Goal: Information Seeking & Learning: Find specific fact

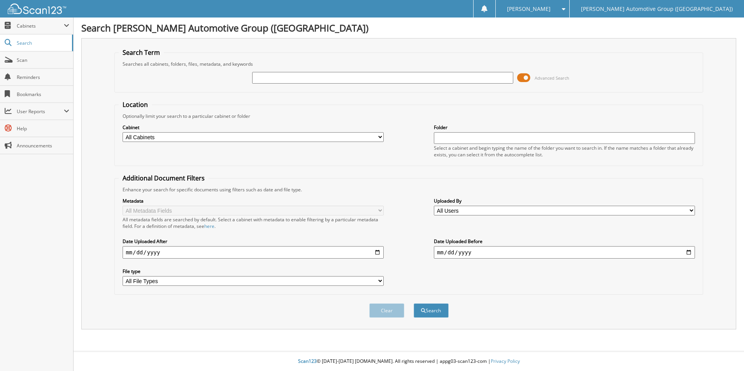
click at [360, 72] on input "text" at bounding box center [382, 78] width 261 height 12
type input "[DATE]"
drag, startPoint x: 277, startPoint y: 128, endPoint x: 268, endPoint y: 141, distance: 15.3
click at [273, 130] on label "Cabinet" at bounding box center [253, 127] width 261 height 7
click at [268, 141] on select "All Cabinets ACCOUNTS PAYABLE ACCOUNTS RECEIVABLE CANCELLATIONS CO LCC LCD CAR …" at bounding box center [253, 137] width 261 height 10
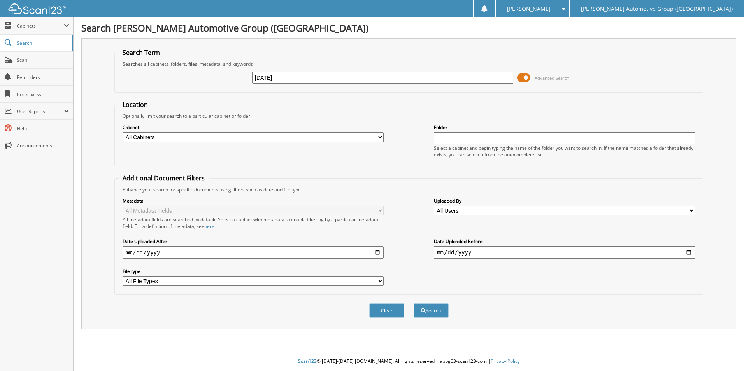
select select "44275"
click at [123, 132] on select "All Cabinets ACCOUNTS PAYABLE ACCOUNTS RECEIVABLE CANCELLATIONS CO LCC LCD CAR …" at bounding box center [253, 137] width 261 height 10
click at [436, 317] on button "Search" at bounding box center [430, 310] width 35 height 14
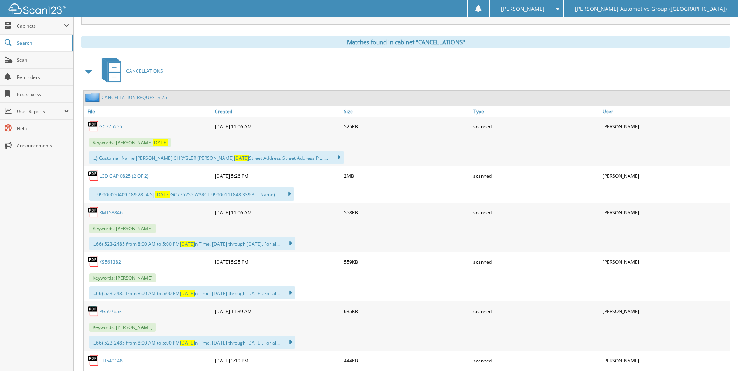
scroll to position [311, 0]
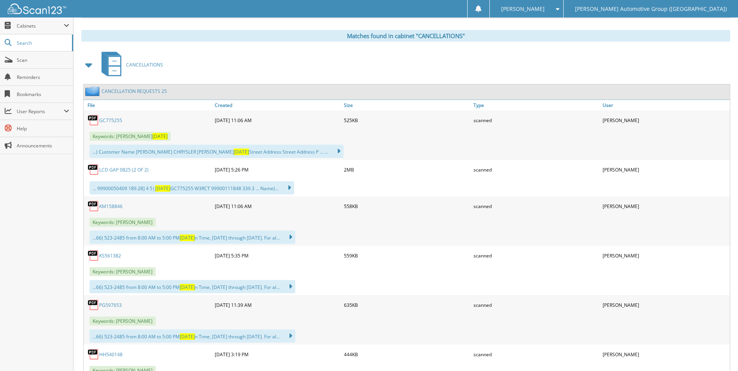
click at [109, 118] on link "GC775255" at bounding box center [110, 120] width 23 height 7
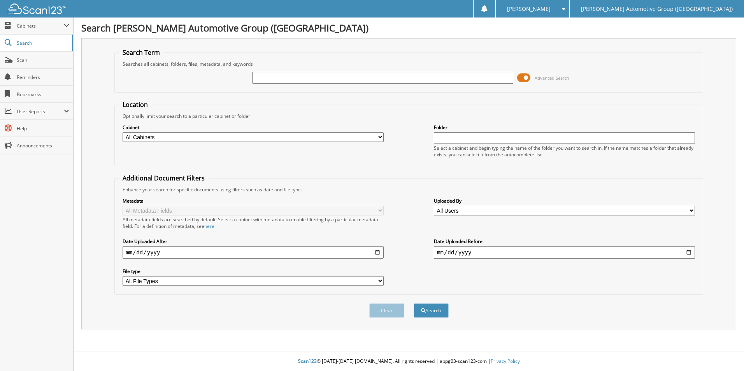
click at [182, 140] on select "All Cabinets ACCOUNTS PAYABLE ACCOUNTS RECEIVABLE CANCELLATIONS CO LCC LCD CAR …" at bounding box center [253, 137] width 261 height 10
select select "44275"
click at [123, 132] on select "All Cabinets ACCOUNTS PAYABLE ACCOUNTS RECEIVABLE CANCELLATIONS CO LCC LCD CAR …" at bounding box center [253, 137] width 261 height 10
click at [291, 78] on input "text" at bounding box center [382, 78] width 261 height 12
type input "[DATE]"
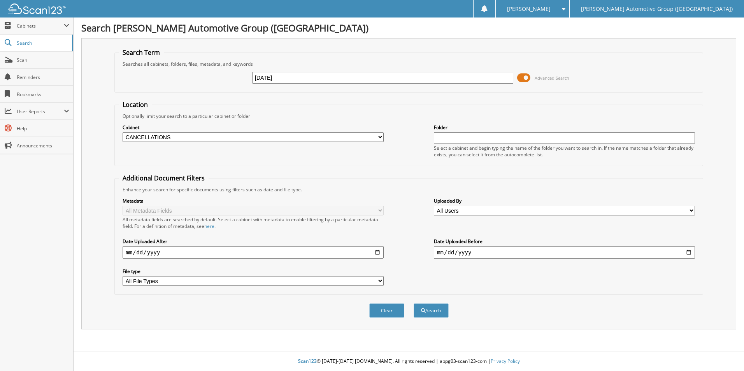
click at [413, 303] on button "Search" at bounding box center [430, 310] width 35 height 14
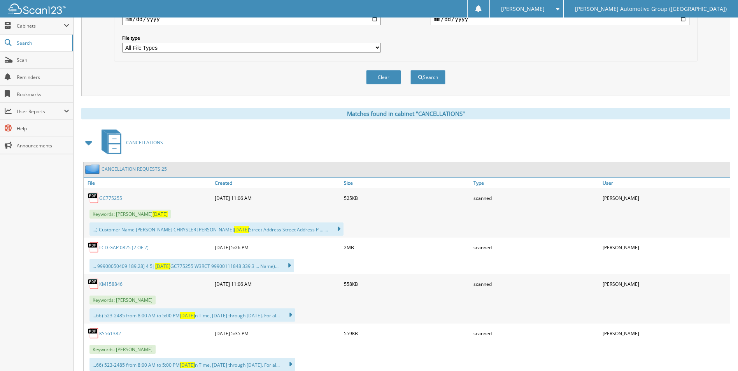
click at [115, 197] on link "GC775255" at bounding box center [110, 198] width 23 height 7
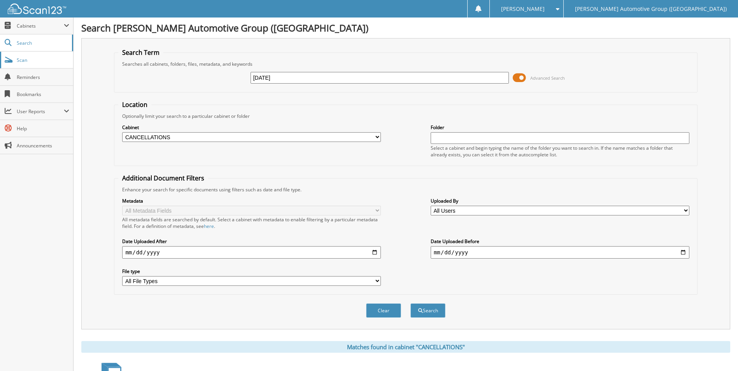
drag, startPoint x: 309, startPoint y: 81, endPoint x: 66, endPoint y: 59, distance: 244.5
click at [129, 75] on div "EASTER Advanced Search" at bounding box center [405, 77] width 574 height 21
click at [16, 63] on link "Scan" at bounding box center [36, 60] width 73 height 17
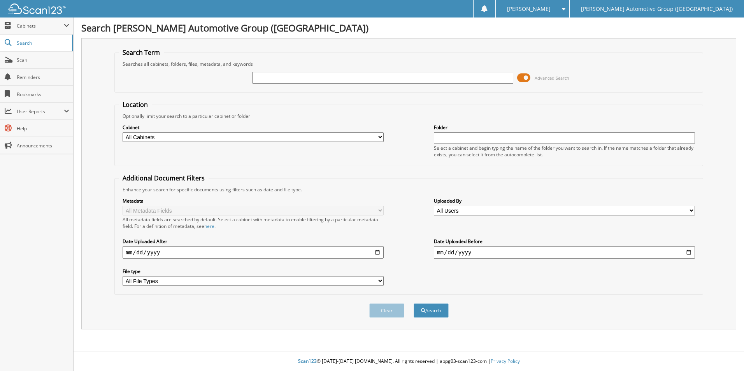
click at [254, 138] on select "All Cabinets ACCOUNTS PAYABLE ACCOUNTS RECEIVABLE CANCELLATIONS CO LCC LCD CAR …" at bounding box center [253, 137] width 261 height 10
select select "44275"
click at [123, 132] on select "All Cabinets ACCOUNTS PAYABLE ACCOUNTS RECEIVABLE CANCELLATIONS CO LCC LCD CAR …" at bounding box center [253, 137] width 261 height 10
click at [299, 79] on input "text" at bounding box center [382, 78] width 261 height 12
type input "hf165789"
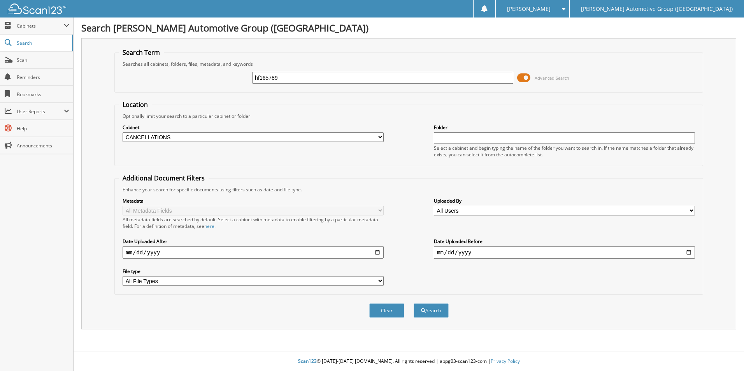
click at [413, 303] on button "Search" at bounding box center [430, 310] width 35 height 14
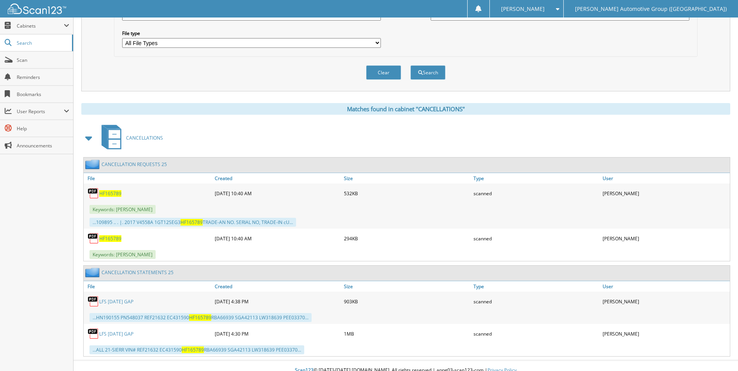
scroll to position [247, 0]
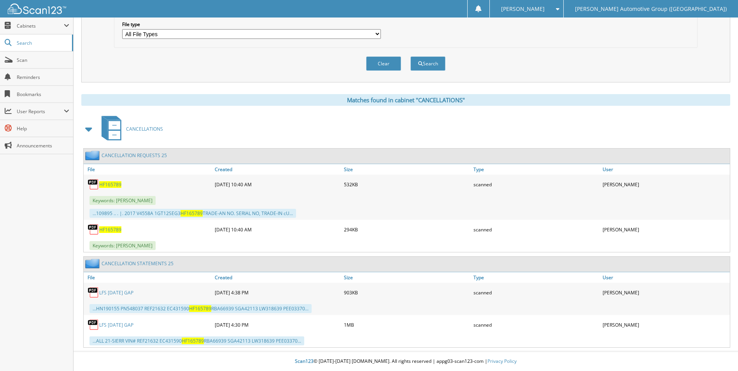
click at [113, 182] on span "HF165789" at bounding box center [110, 184] width 22 height 7
click at [111, 231] on span "HF165789" at bounding box center [110, 229] width 22 height 7
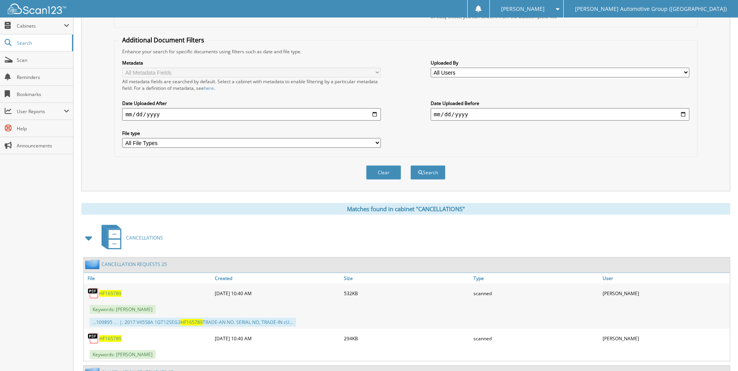
scroll to position [14, 0]
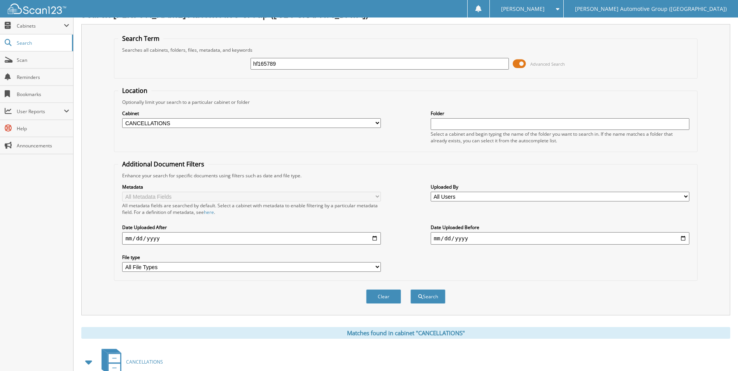
drag, startPoint x: 352, startPoint y: 67, endPoint x: 82, endPoint y: 21, distance: 273.8
click at [95, 21] on div "Search Lewis Automotive Group (AR) Search Term Searches all cabinets, folders, …" at bounding box center [406, 295] width 664 height 618
type input "FKD32684"
click at [410, 289] on button "Search" at bounding box center [427, 296] width 35 height 14
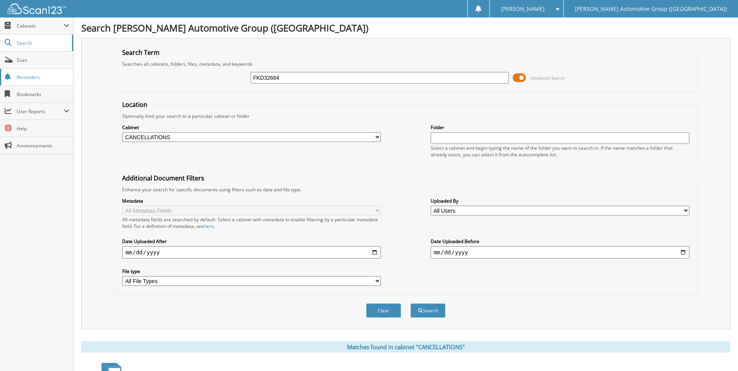
drag, startPoint x: 295, startPoint y: 80, endPoint x: 10, endPoint y: 75, distance: 285.1
click at [75, 73] on div "Search [PERSON_NAME] Automotive Group ([GEOGRAPHIC_DATA]) Search Term Searches …" at bounding box center [406, 255] width 664 height 510
type input "KUB65009"
click at [410, 303] on button "Search" at bounding box center [427, 310] width 35 height 14
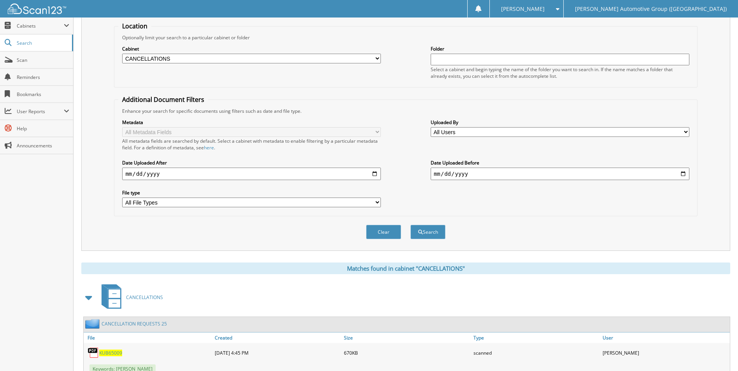
scroll to position [311, 0]
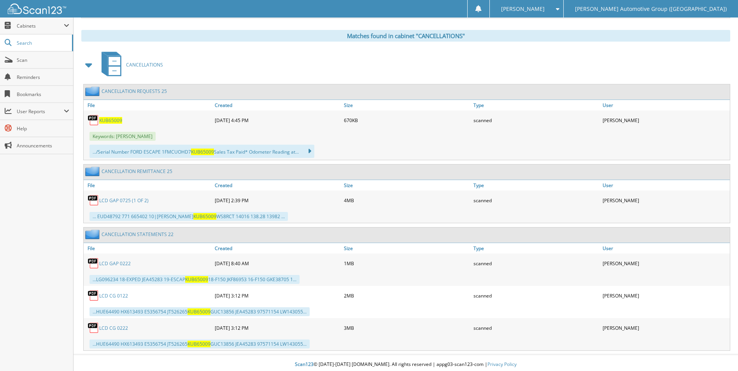
click at [113, 122] on span "KUB65009" at bounding box center [110, 120] width 23 height 7
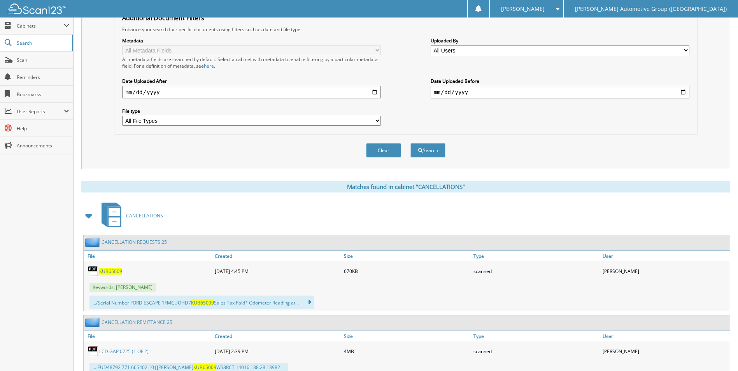
scroll to position [0, 0]
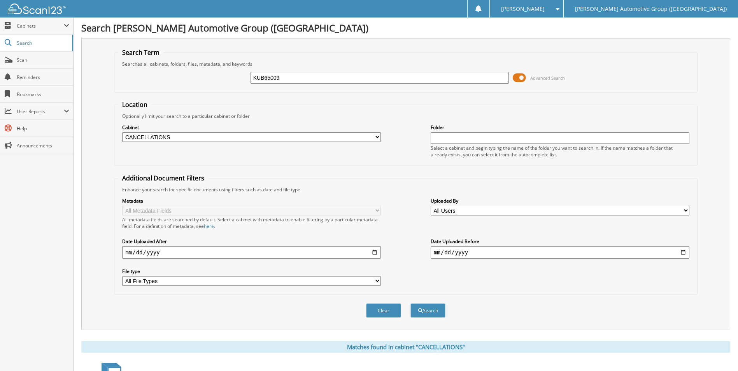
drag, startPoint x: 294, startPoint y: 79, endPoint x: 250, endPoint y: 80, distance: 44.7
click at [251, 80] on input "KUB65009" at bounding box center [379, 78] width 259 height 12
type input "KW525264"
click at [410, 303] on button "Search" at bounding box center [427, 310] width 35 height 14
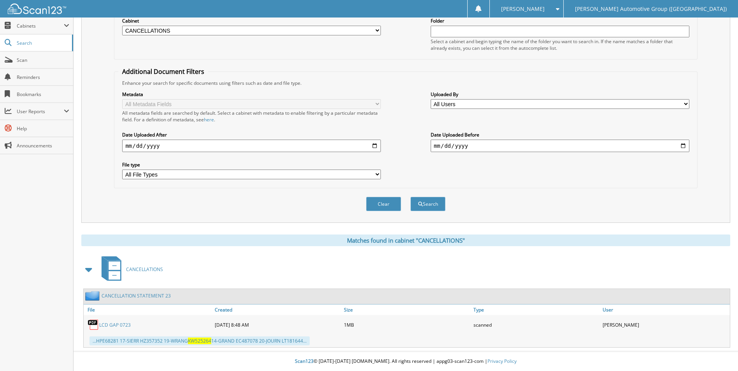
click at [108, 198] on div "Search Term Searches all cabinets, folders, files, metadata, and keywords KW525…" at bounding box center [405, 77] width 649 height 291
click at [36, 58] on span "Scan" at bounding box center [43, 60] width 53 height 7
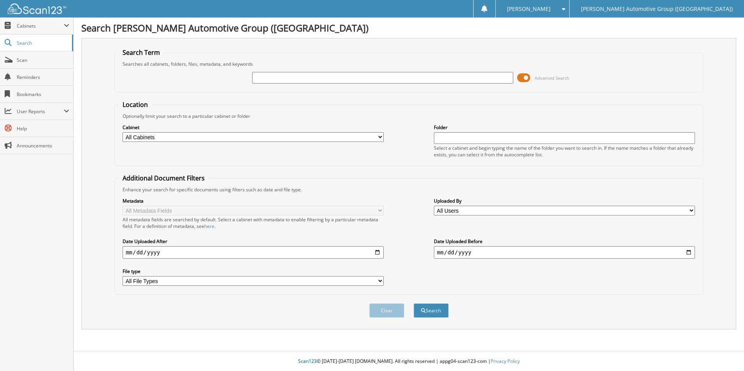
click at [154, 125] on label "Cabinet" at bounding box center [253, 127] width 261 height 7
click at [156, 131] on div "Cabinet All Cabinets ACCOUNTS PAYABLE ACCOUNTS RECEIVABLE CANCELLATIONS CO LCC …" at bounding box center [253, 132] width 261 height 19
click at [156, 135] on select "All Cabinets ACCOUNTS PAYABLE ACCOUNTS RECEIVABLE CANCELLATIONS CO LCC LCD CAR …" at bounding box center [253, 137] width 261 height 10
select select "44275"
click at [123, 132] on select "All Cabinets ACCOUNTS PAYABLE ACCOUNTS RECEIVABLE CANCELLATIONS CO LCC LCD CAR …" at bounding box center [253, 137] width 261 height 10
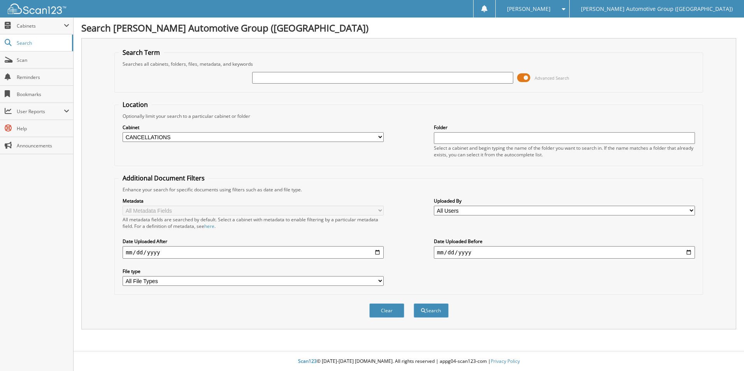
click at [341, 84] on div at bounding box center [382, 77] width 261 height 13
drag, startPoint x: 340, startPoint y: 81, endPoint x: 336, endPoint y: 72, distance: 9.6
click at [338, 78] on input "text" at bounding box center [382, 78] width 261 height 12
type input "ROSE"
click at [413, 303] on button "Search" at bounding box center [430, 310] width 35 height 14
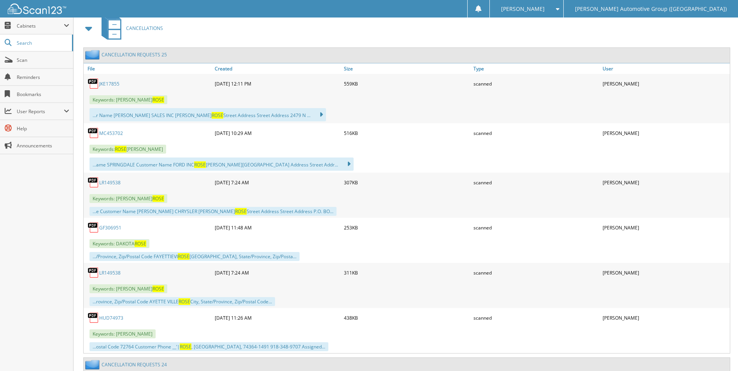
scroll to position [350, 0]
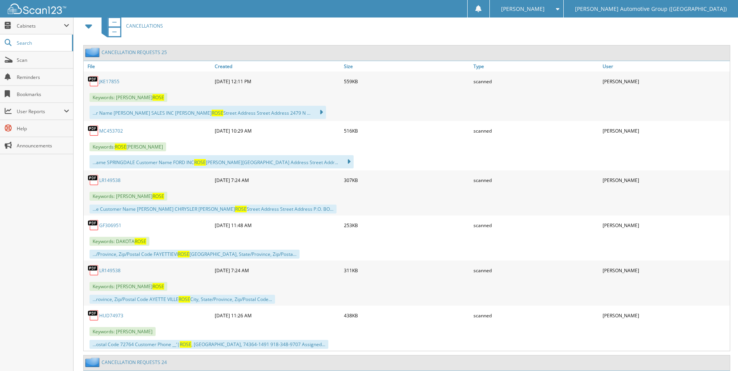
click at [111, 224] on link "GF306951" at bounding box center [110, 225] width 22 height 7
